Goal: Task Accomplishment & Management: Complete application form

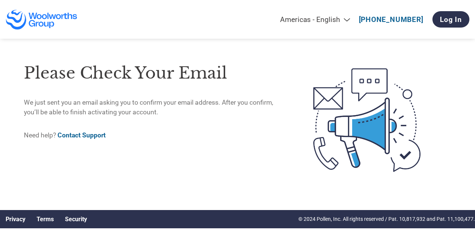
click at [54, 16] on img at bounding box center [42, 19] width 72 height 21
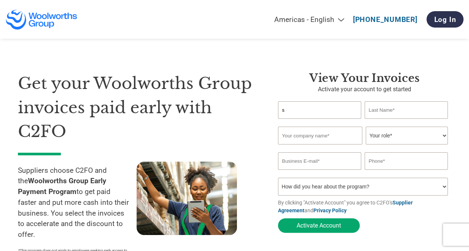
type input "Syafiq"
type input "Zaba"
type input "Opella Healthcare"
type input "[EMAIL_ADDRESS][DOMAIN_NAME]"
type input "[PHONE_NUMBER]"
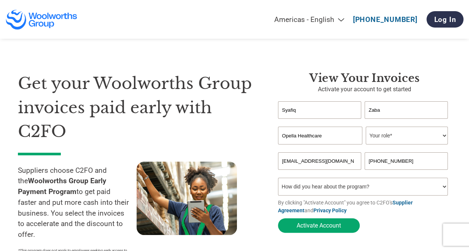
click at [344, 193] on select "How did you hear about the program? Received a letter Email Social Media Online…" at bounding box center [363, 187] width 170 height 18
select select "Other"
click at [278, 180] on select "How did you hear about the program? Received a letter Email Social Media Online…" at bounding box center [363, 187] width 170 height 18
click at [385, 137] on select "Your role* CFO Controller Credit Manager Finance Director Treasurer CEO Preside…" at bounding box center [407, 136] width 82 height 18
select select "CREDIT_MANAGER"
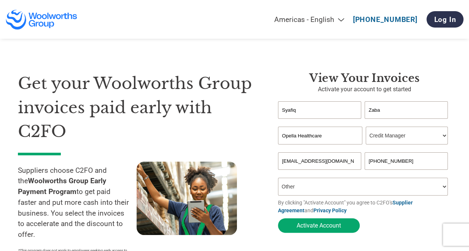
click at [366, 128] on select "Your role* CFO Controller Credit Manager Finance Director Treasurer CEO Preside…" at bounding box center [407, 136] width 82 height 18
click at [322, 228] on button "Activate Account" at bounding box center [319, 226] width 82 height 15
